Goal: Transaction & Acquisition: Book appointment/travel/reservation

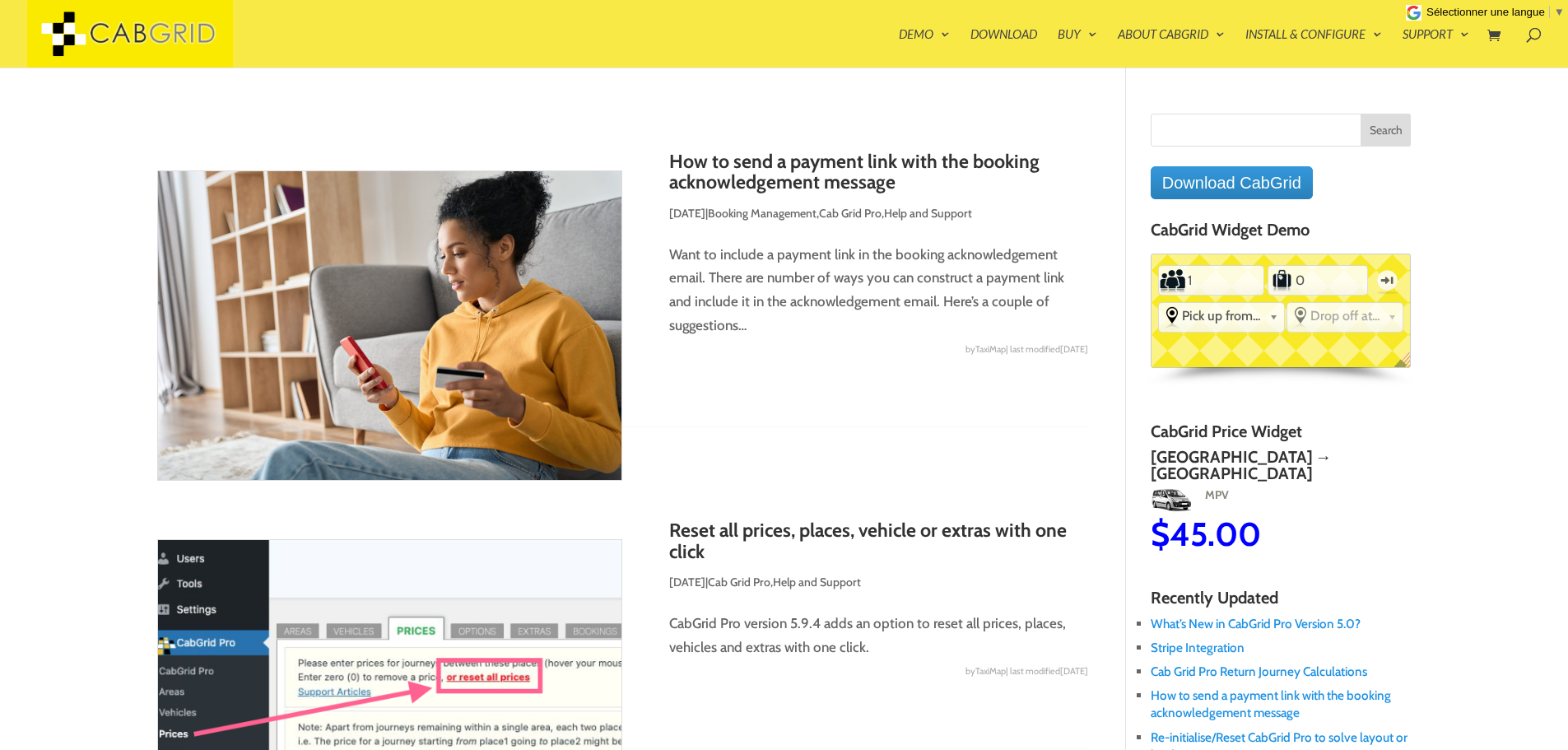
click at [945, 100] on link "Styling Demos" at bounding box center [997, 102] width 165 height 33
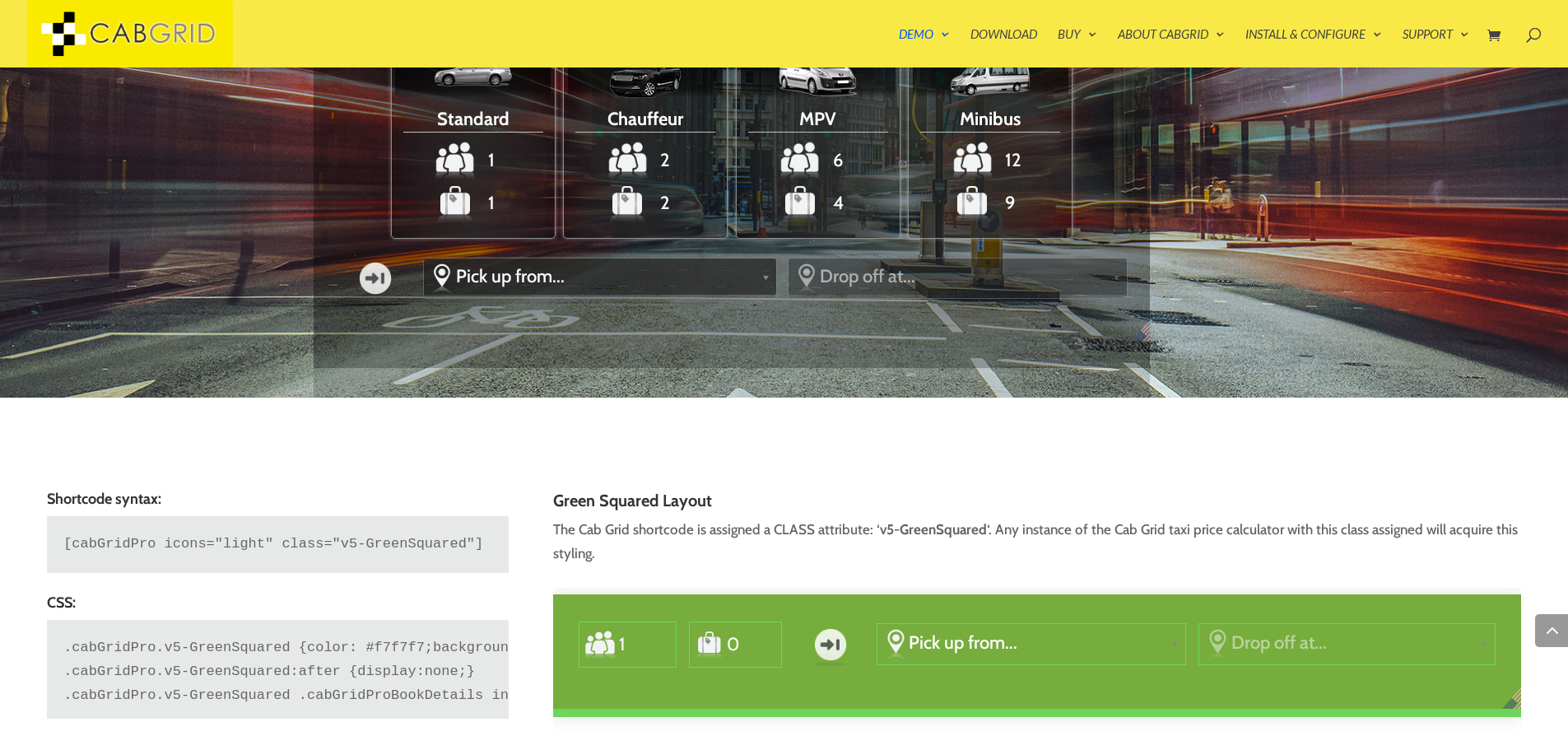
scroll to position [2305, 0]
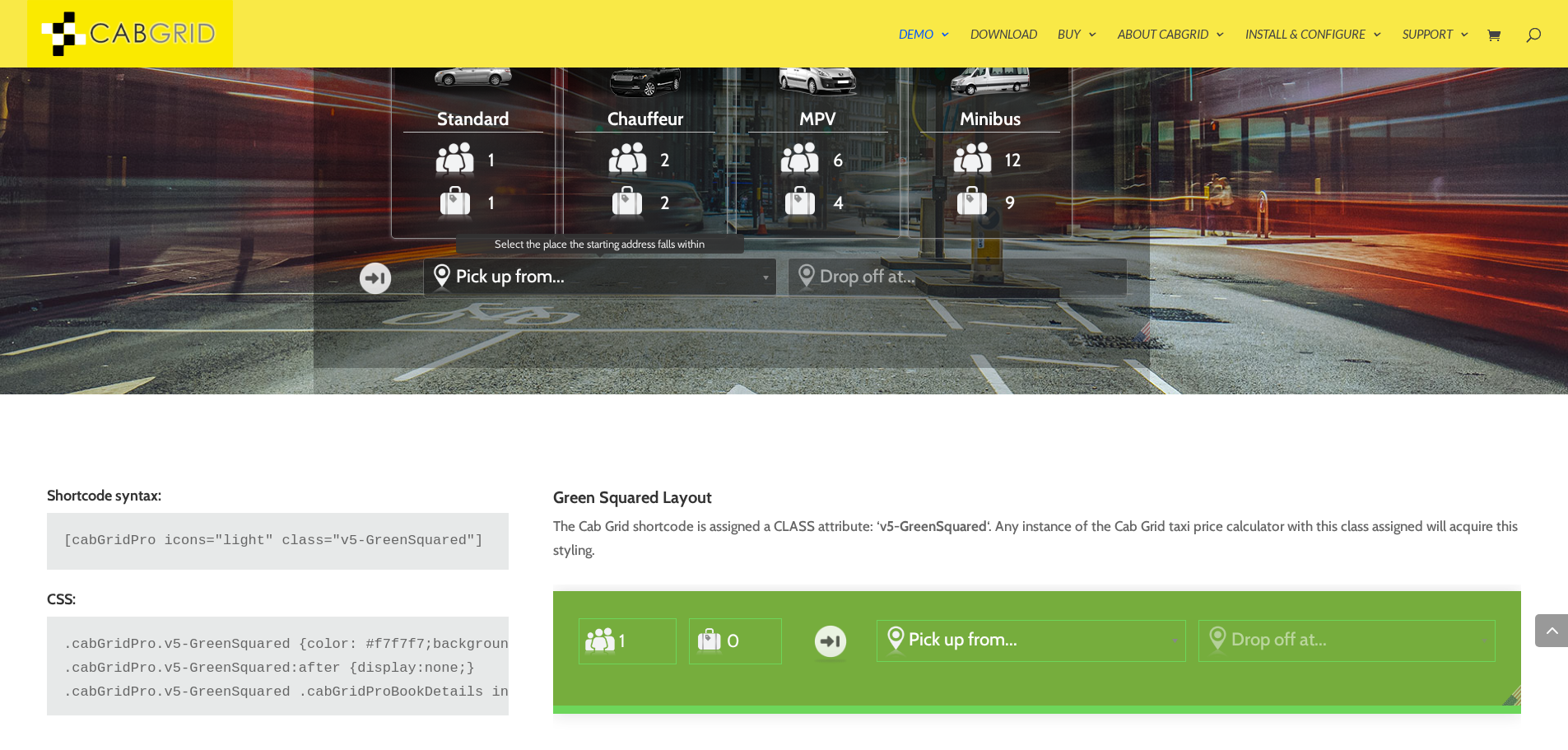
click at [501, 274] on span "Pick up from..." at bounding box center [605, 276] width 299 height 23
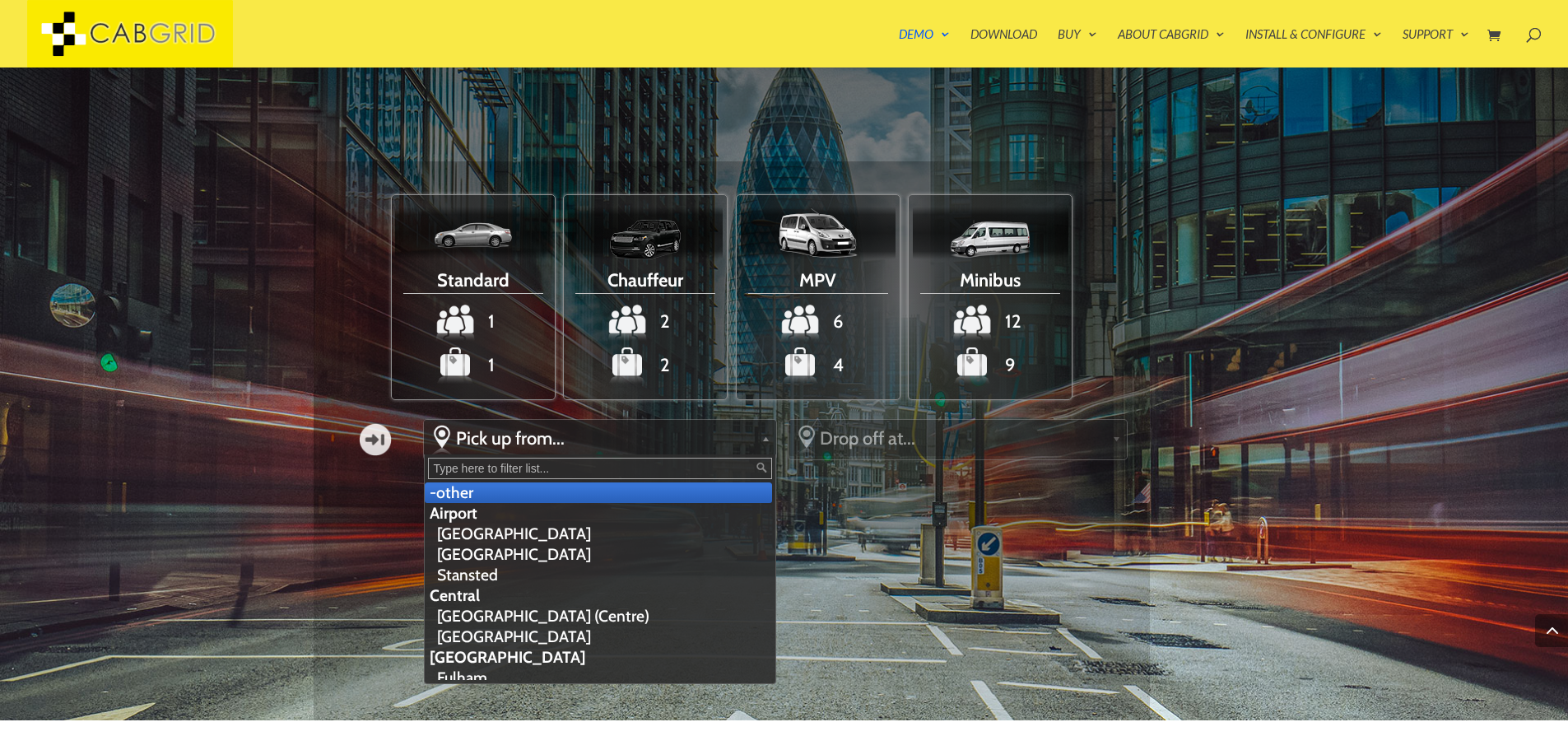
scroll to position [1976, 0]
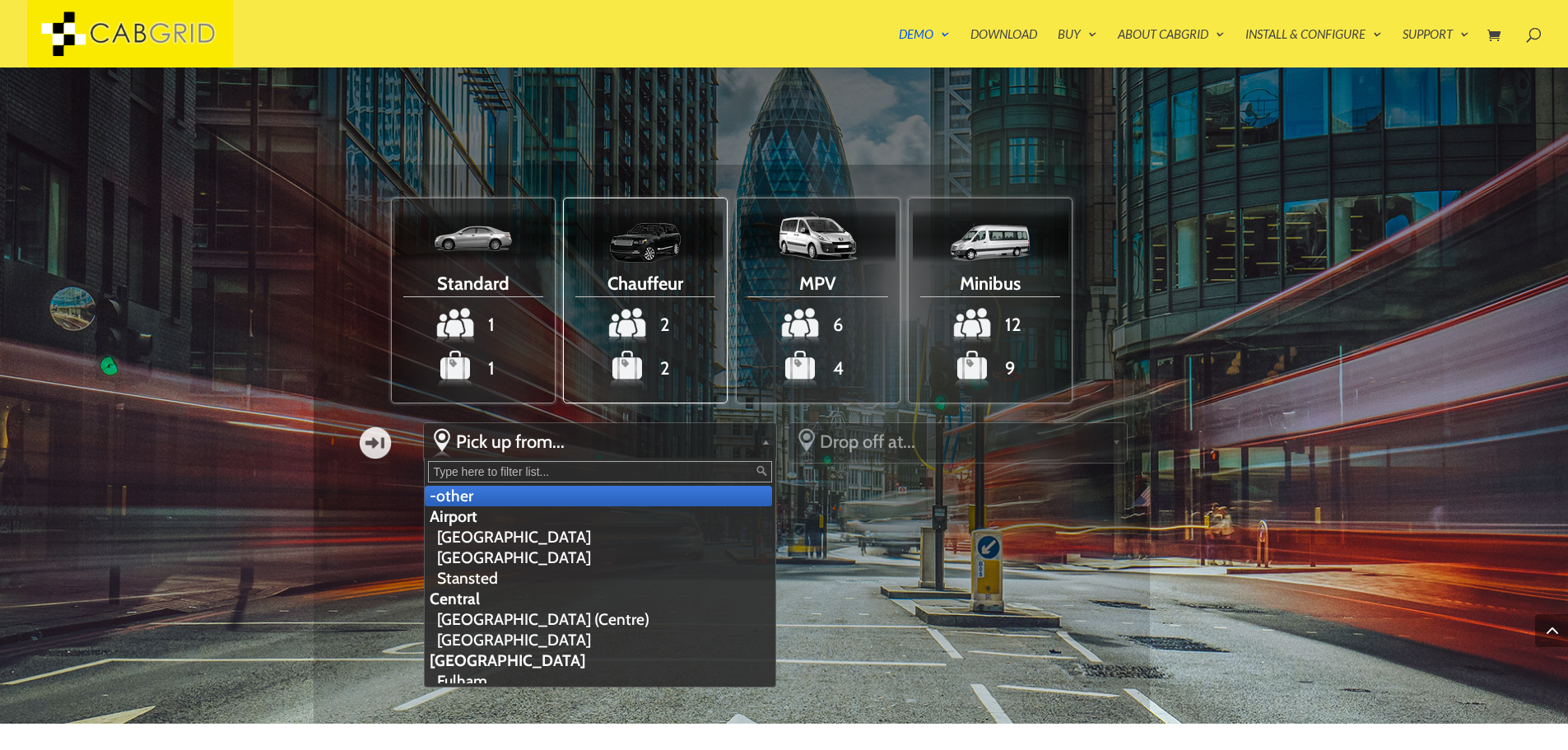
click at [629, 275] on span "Chauffeur" at bounding box center [645, 281] width 140 height 31
click at [0, 0] on input "Chauffeur 2 2" at bounding box center [0, 0] width 0 height 0
click at [584, 447] on span "Pick up from..." at bounding box center [605, 441] width 299 height 23
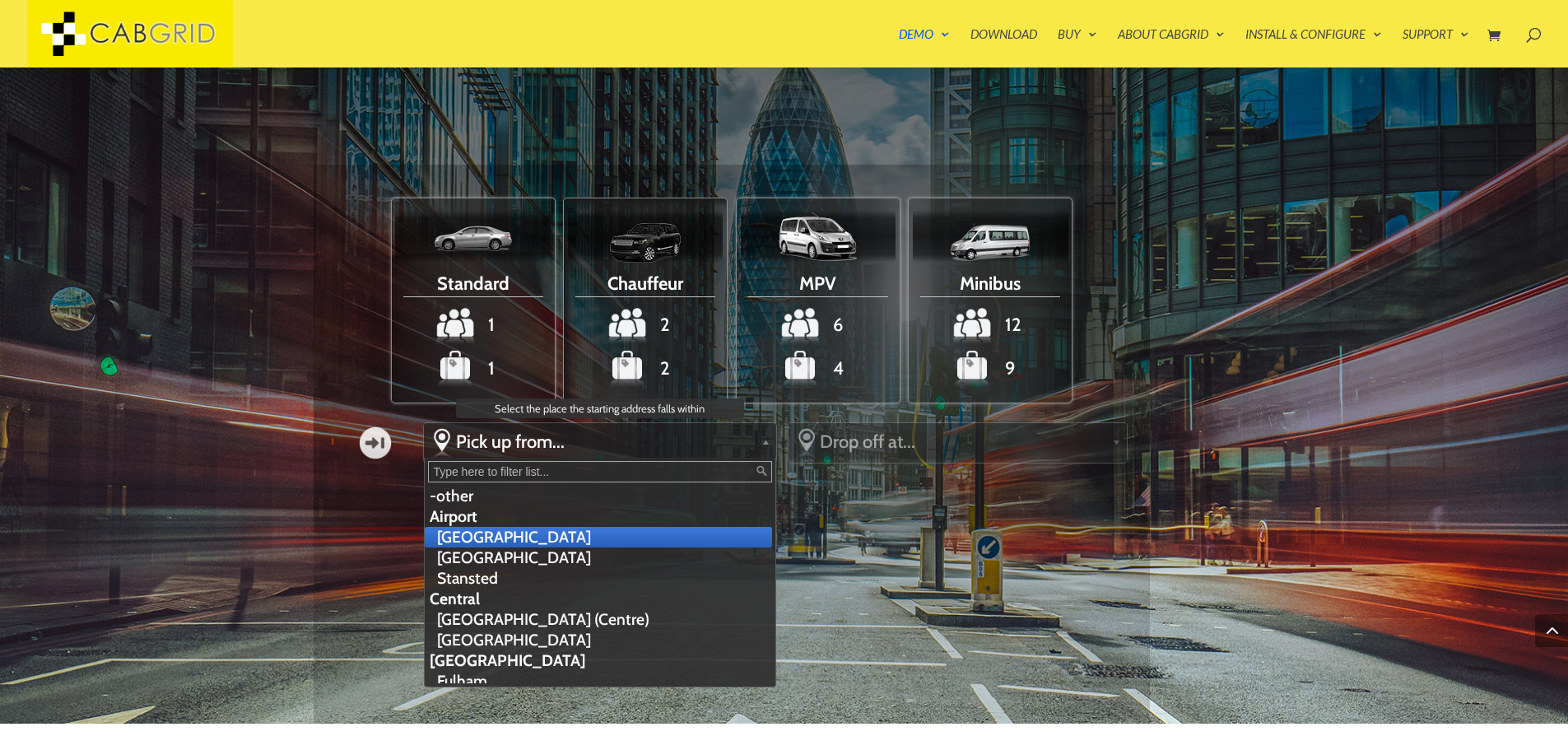
click at [452, 545] on li "[GEOGRAPHIC_DATA]" at bounding box center [598, 537] width 346 height 21
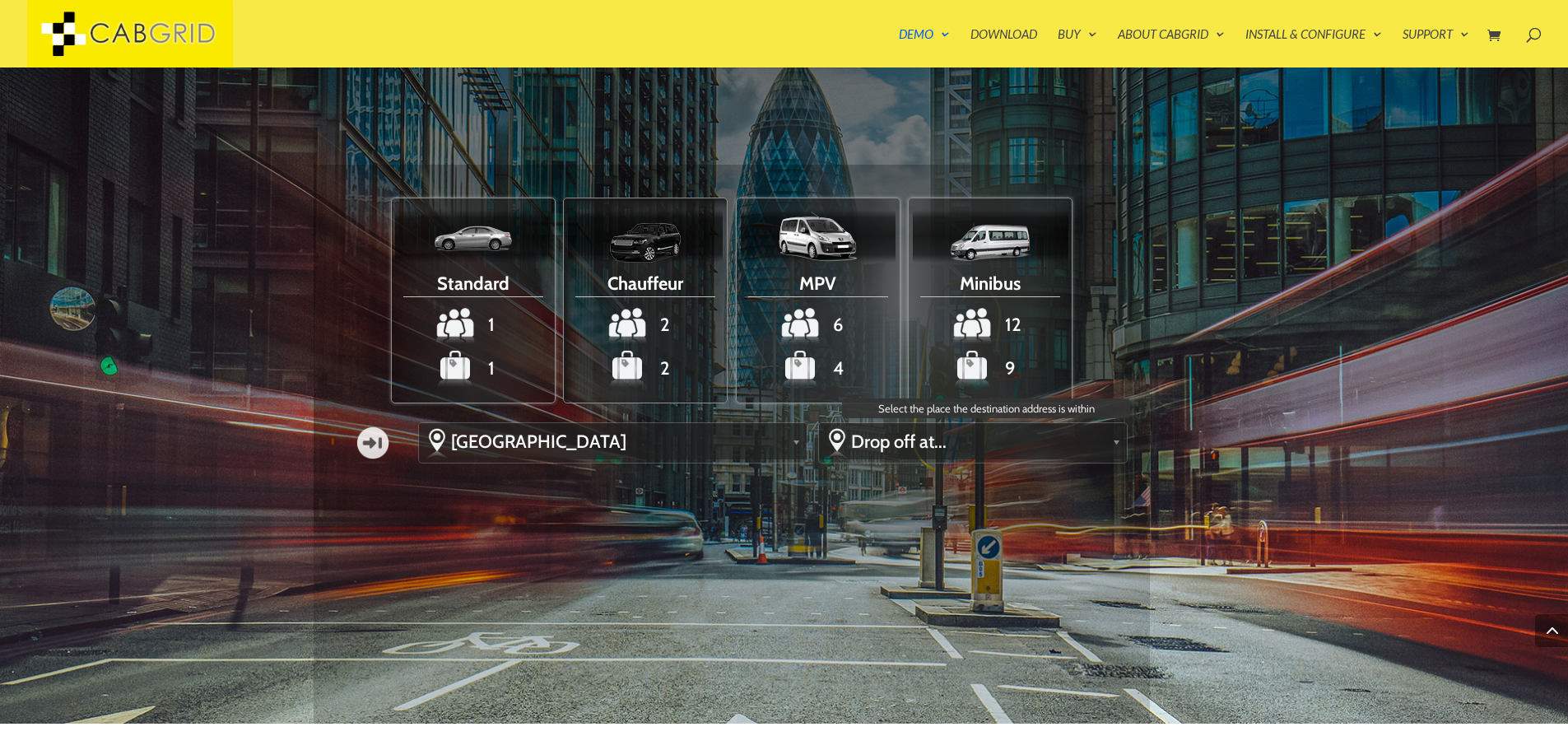
click at [992, 446] on span "Drop off at..." at bounding box center [978, 441] width 254 height 23
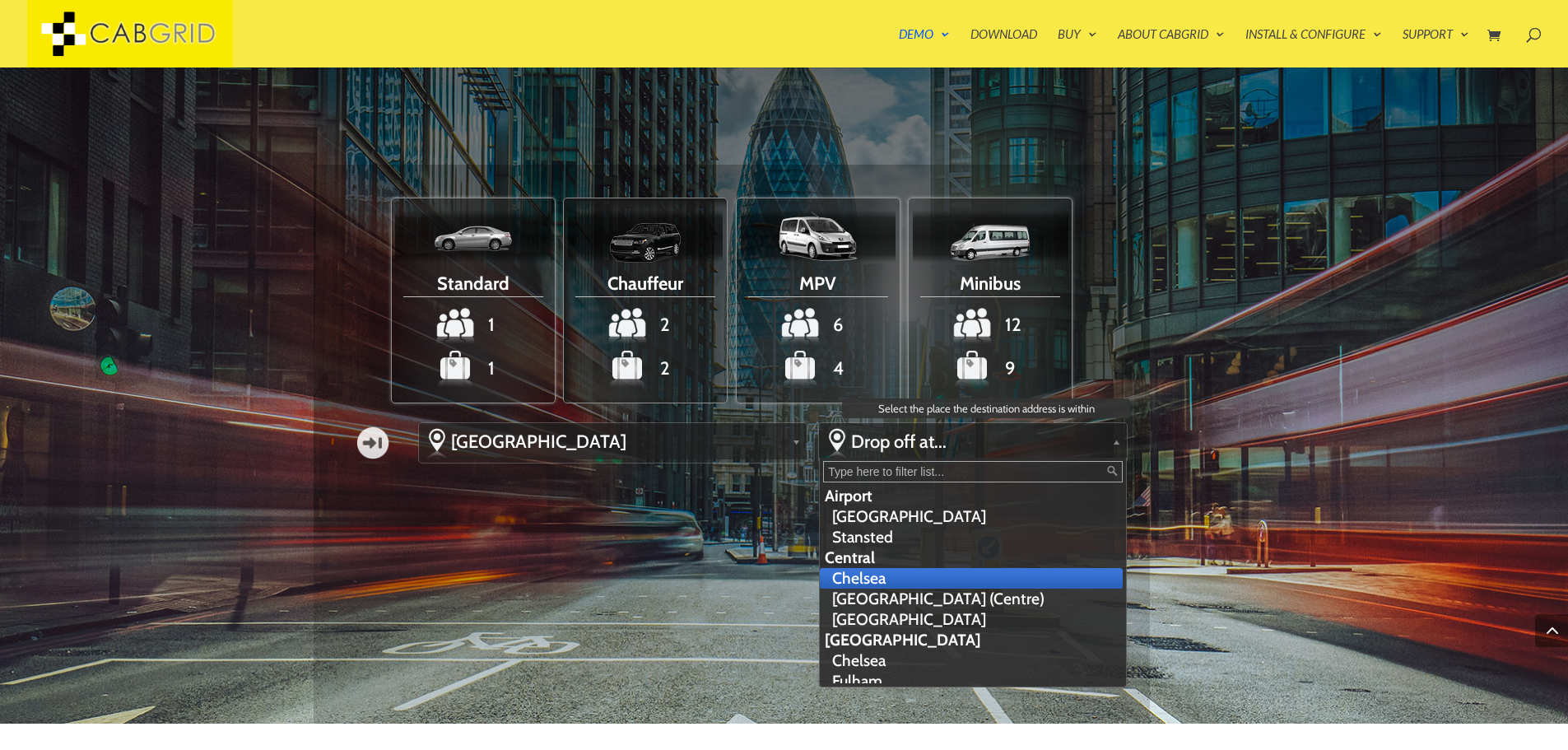
click at [828, 576] on li "Chelsea" at bounding box center [971, 578] width 303 height 21
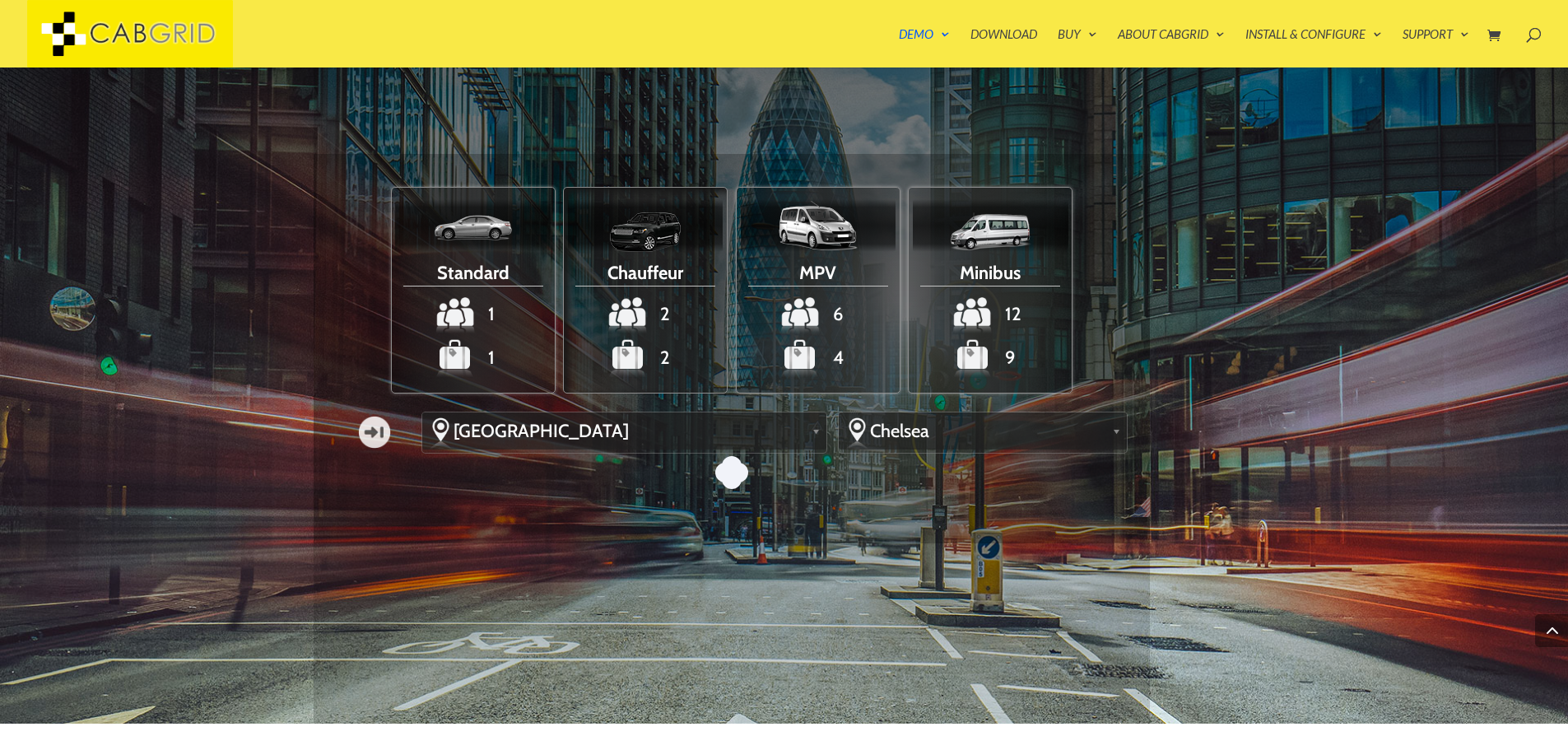
scroll to position [1965, 0]
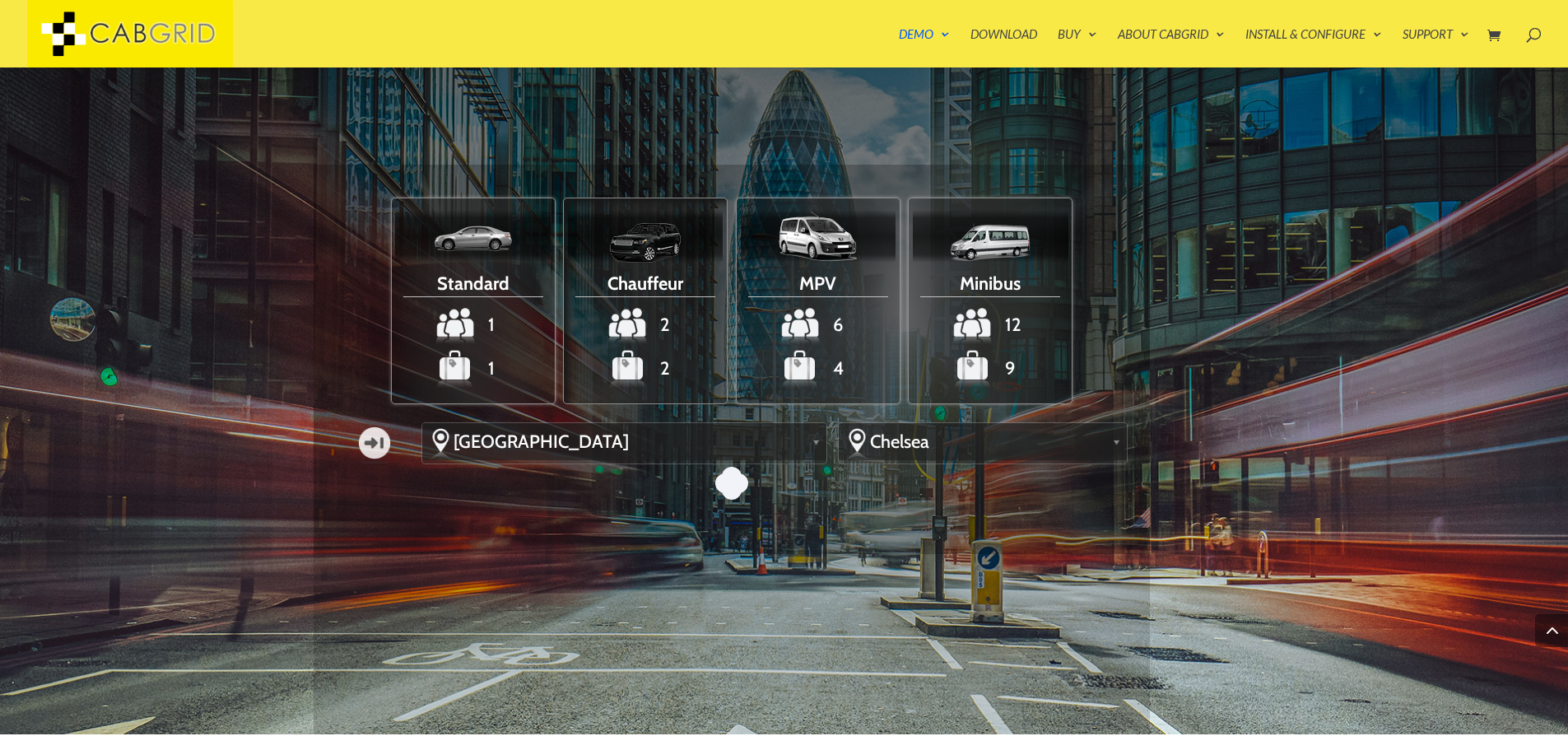
type input "0"
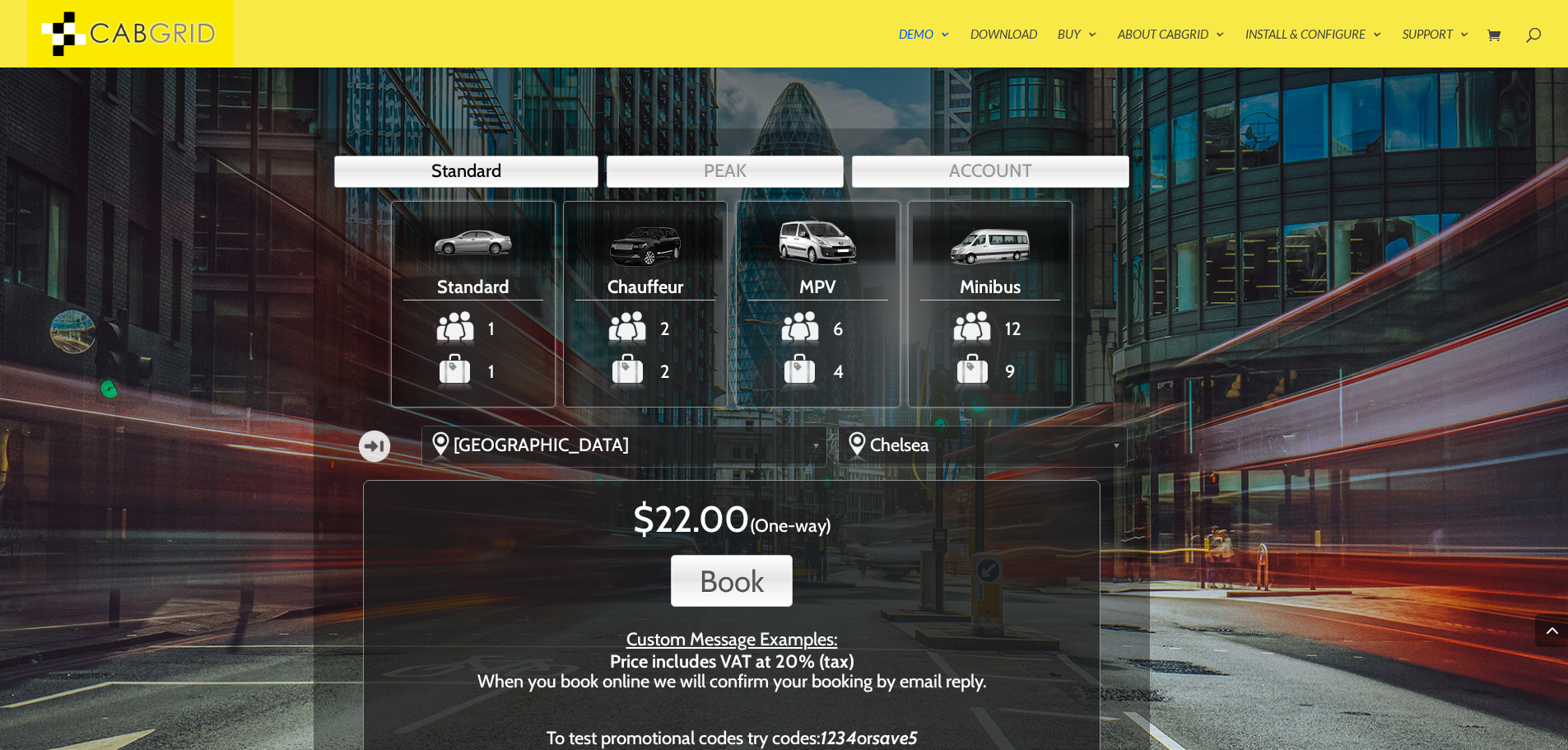
scroll to position [2093, 0]
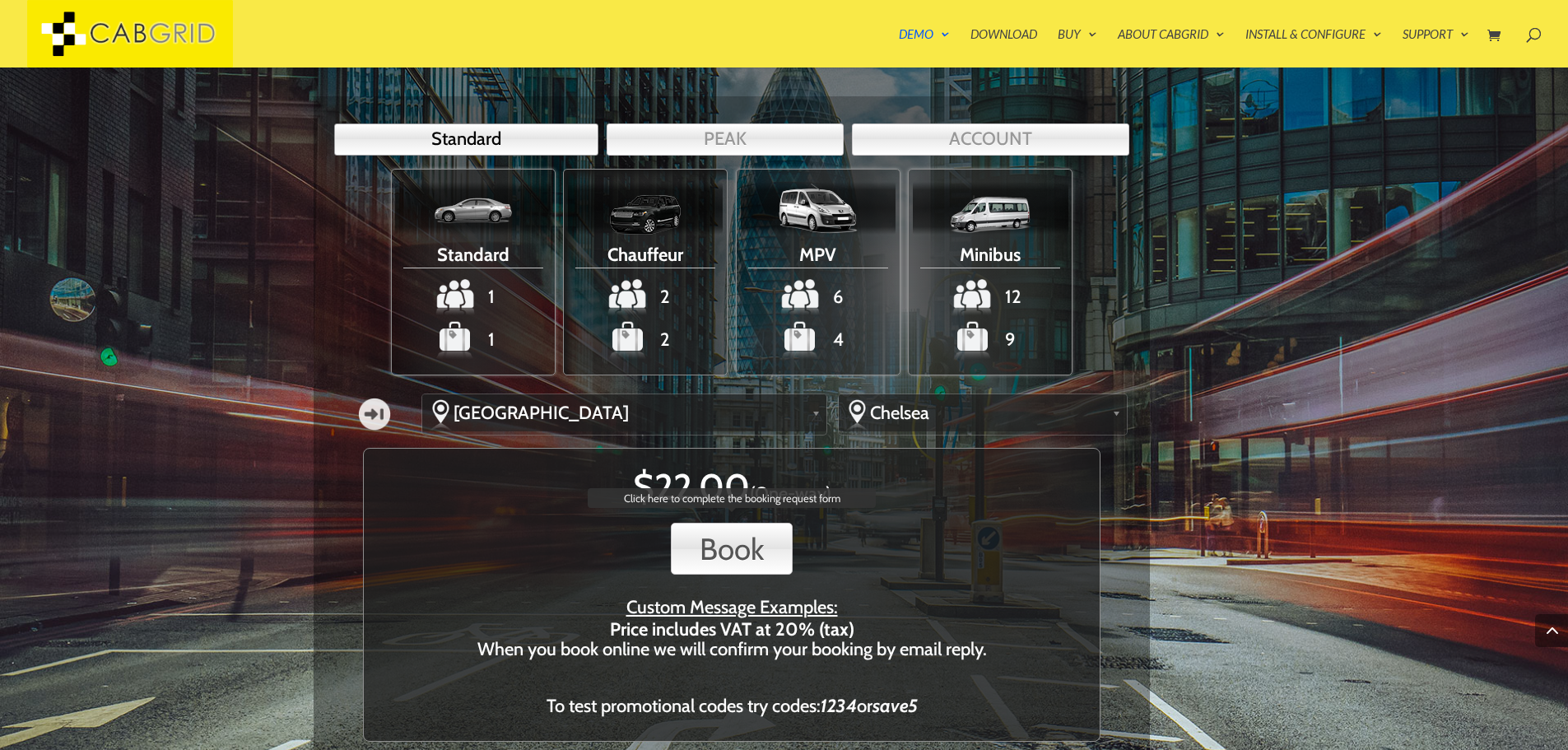
click at [738, 553] on button "Book" at bounding box center [732, 549] width 122 height 52
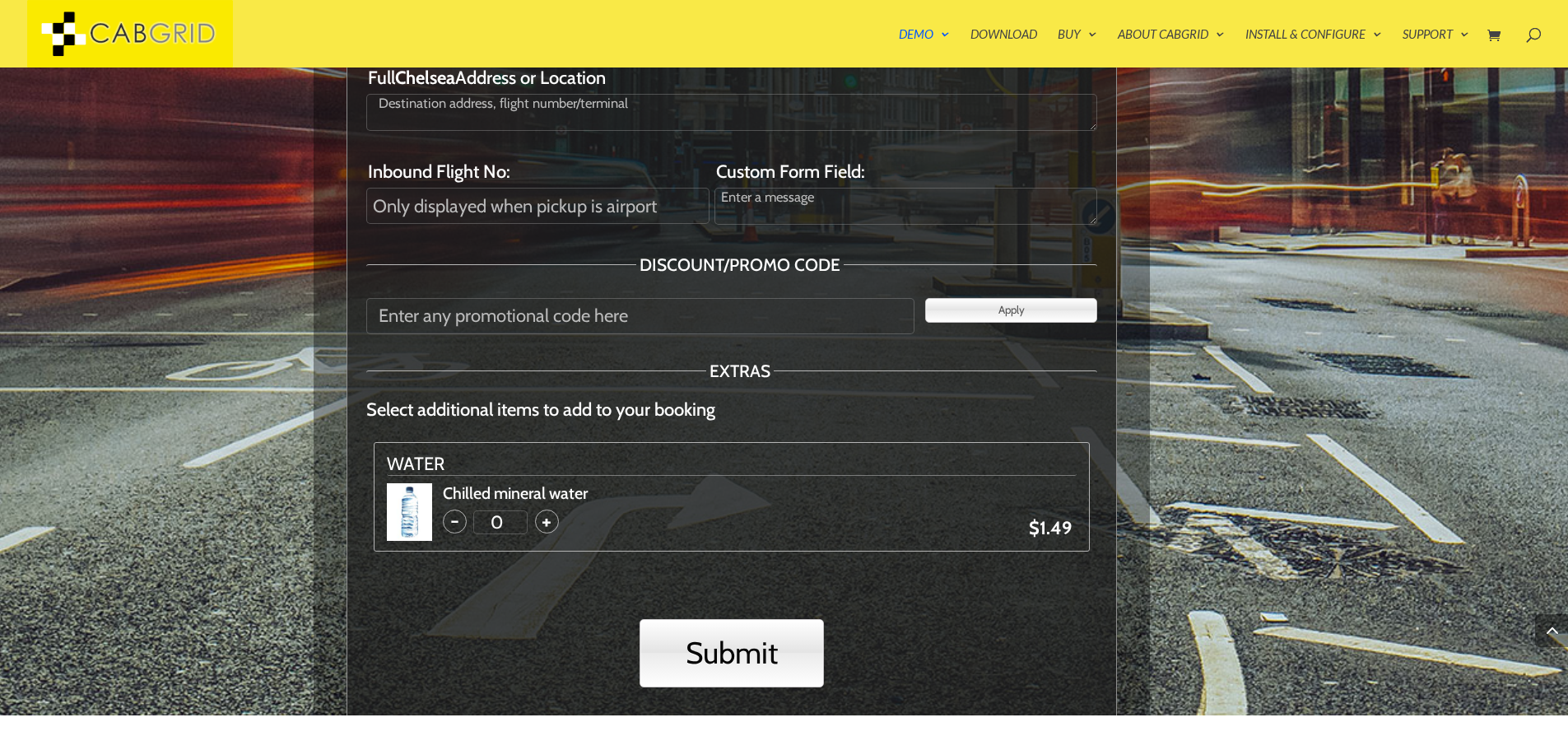
scroll to position [2910, 0]
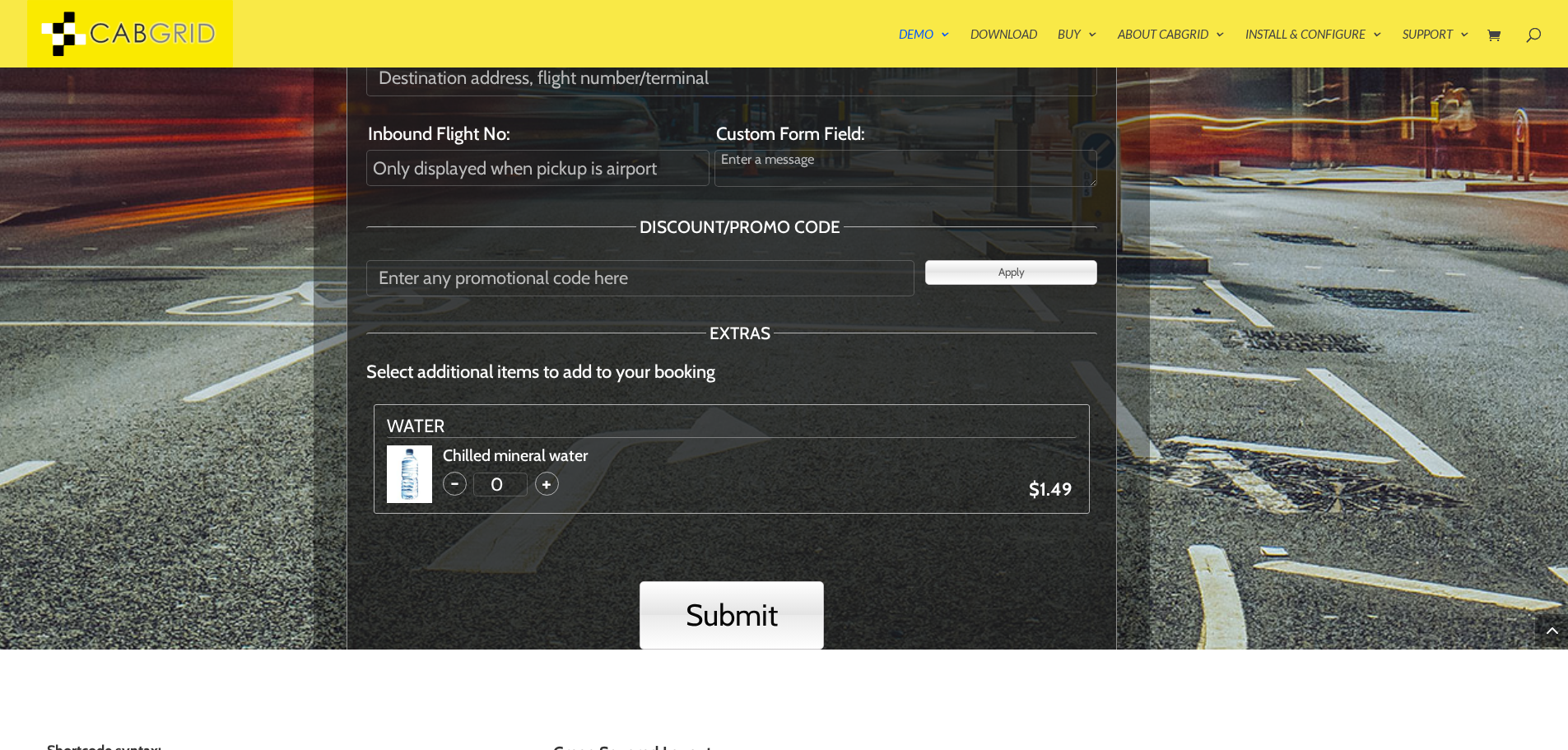
click at [459, 485] on span "-" at bounding box center [454, 484] width 24 height 24
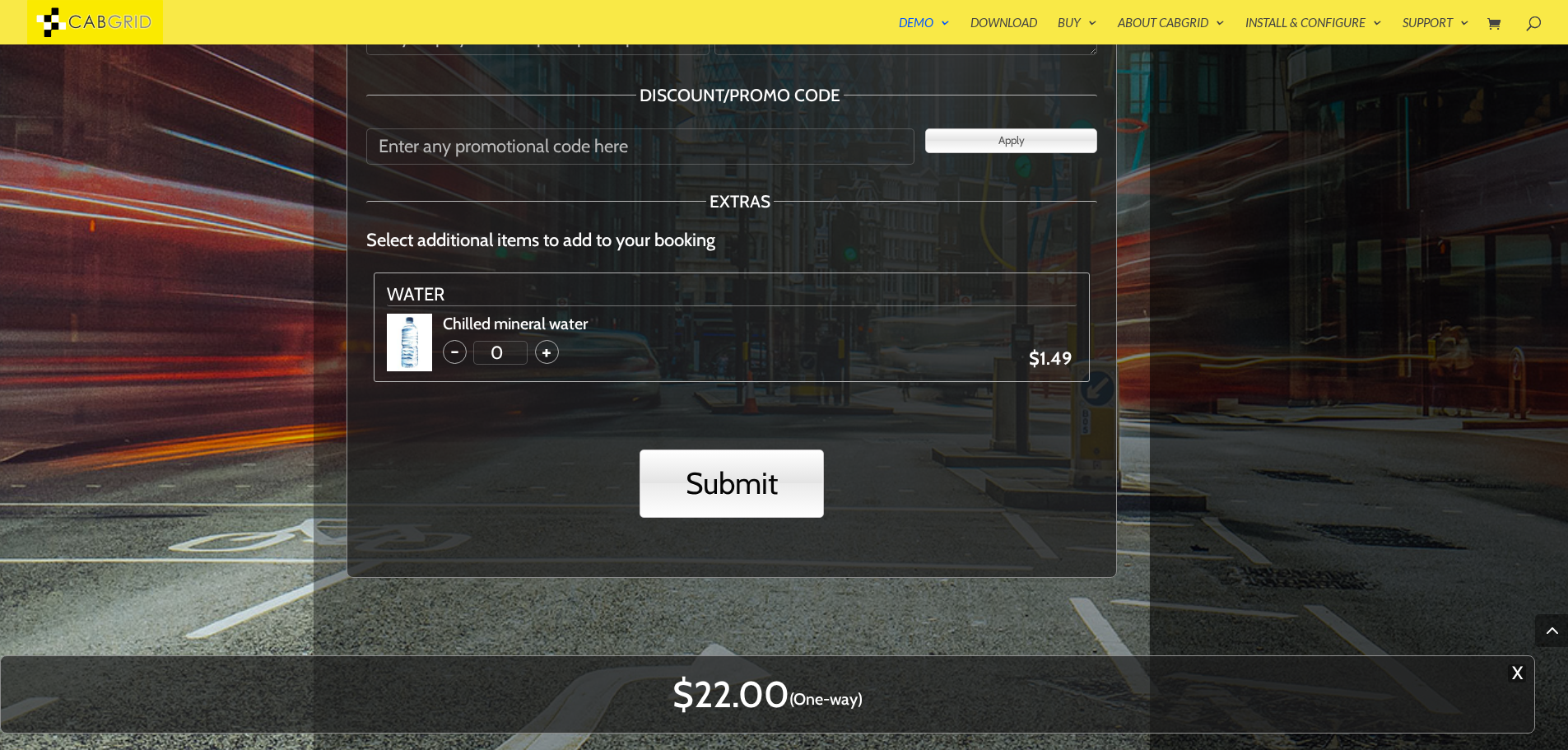
scroll to position [2641, 0]
